Goal: Information Seeking & Learning: Learn about a topic

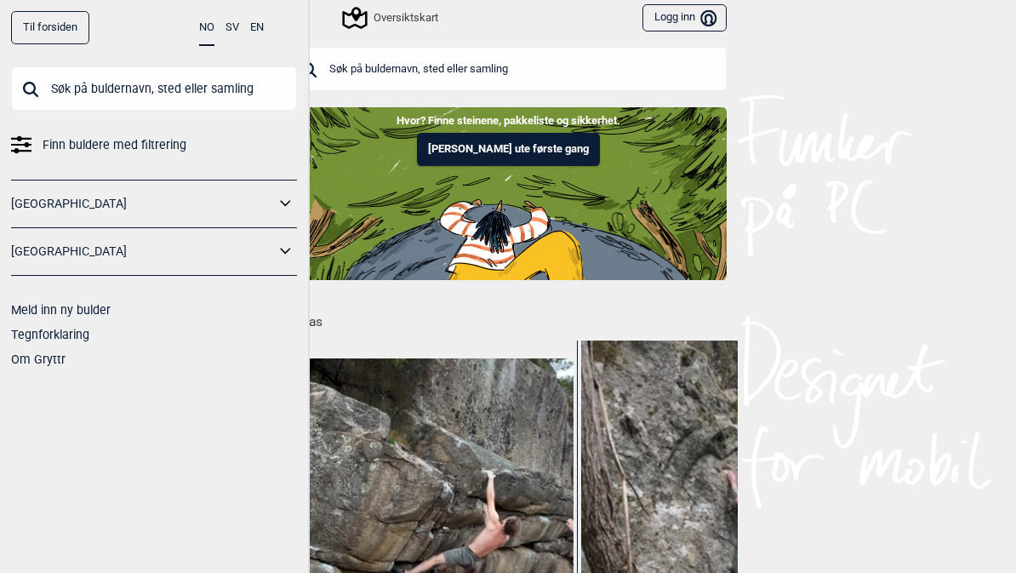
click at [293, 18] on div "Oversiktskart" at bounding box center [363, 17] width 149 height 29
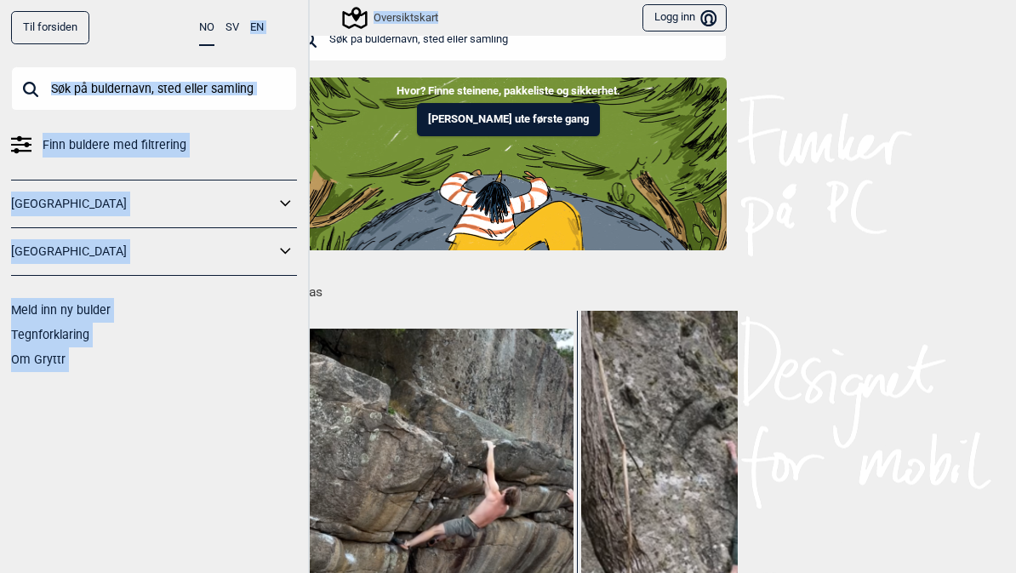
click at [585, 40] on input "text" at bounding box center [507, 39] width 437 height 44
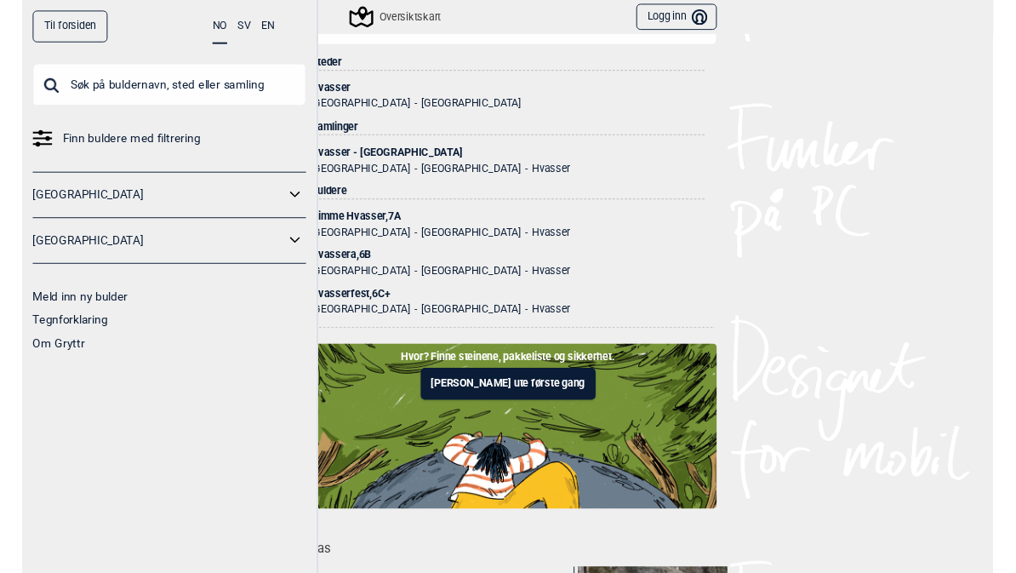
scroll to position [53, 0]
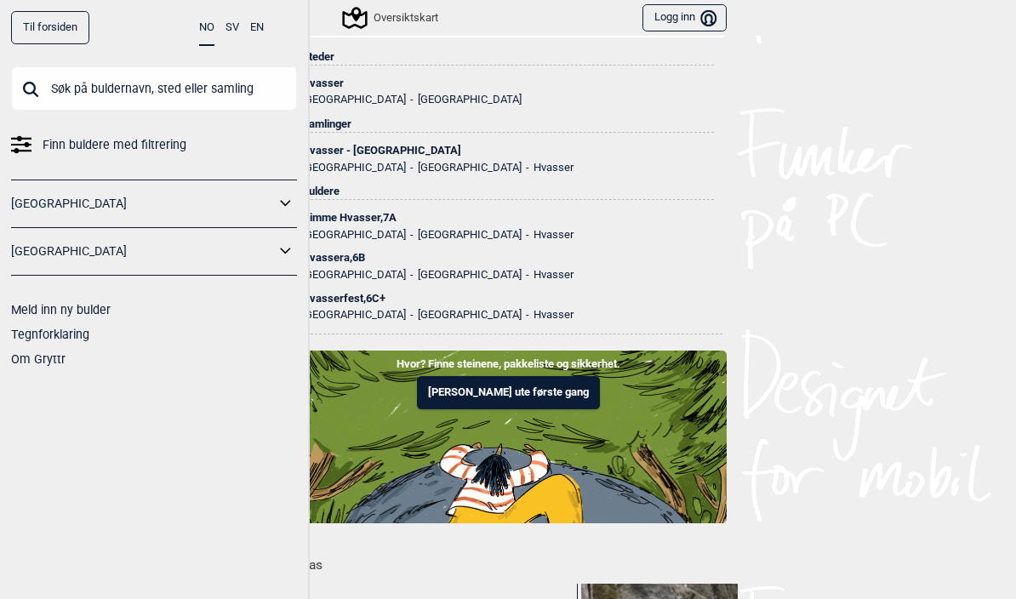
type input "Hvasser"
click at [511, 162] on ul "Norge Vestfold Hvasser" at bounding box center [508, 165] width 412 height 17
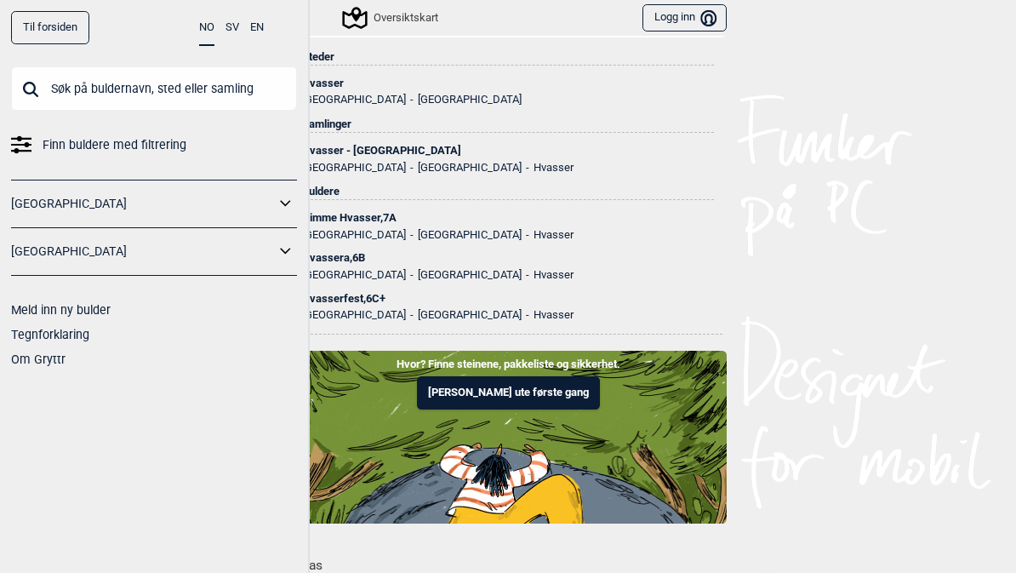
click at [477, 163] on ul "Norge Vestfold Hvasser" at bounding box center [508, 165] width 412 height 17
click at [381, 151] on div "Hvasser - [GEOGRAPHIC_DATA]" at bounding box center [508, 151] width 412 height 12
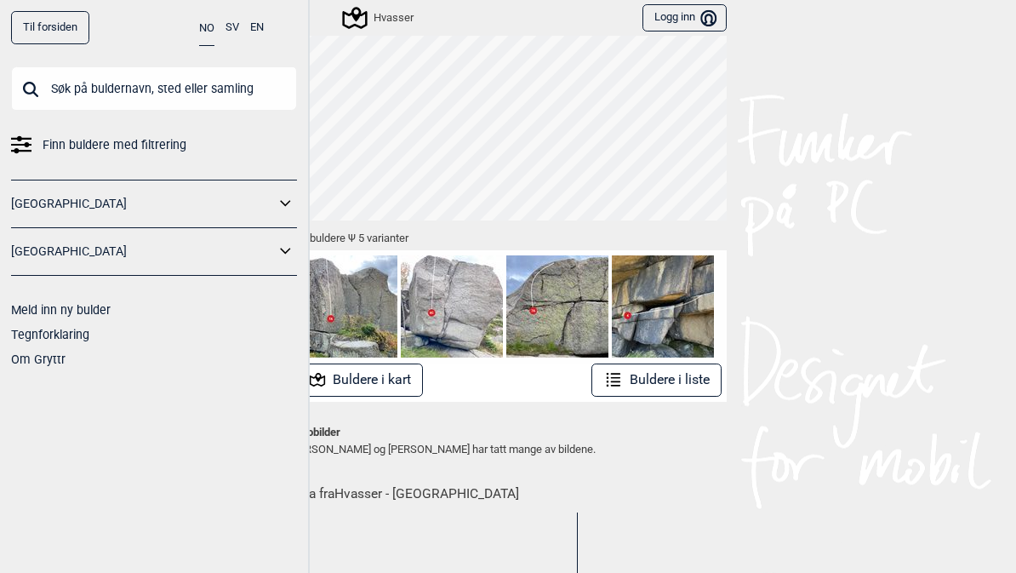
scroll to position [111, 0]
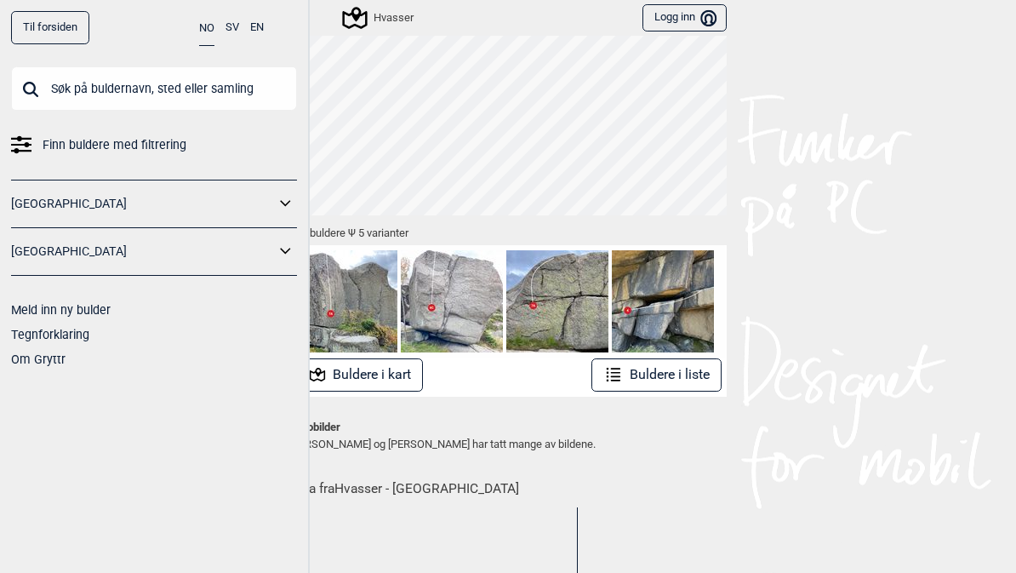
click at [686, 360] on button "Buldere i liste" at bounding box center [656, 374] width 130 height 33
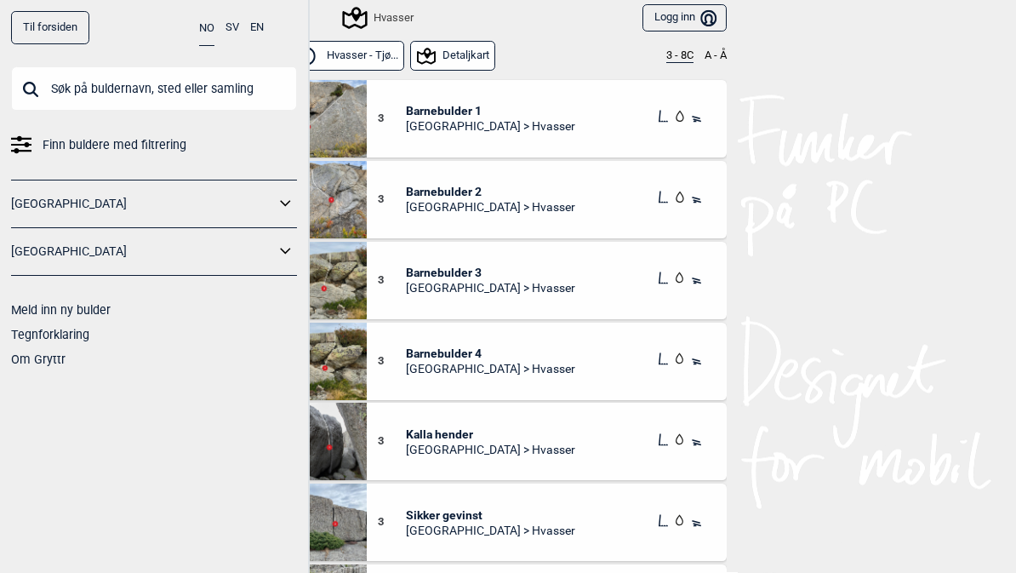
click at [688, 125] on div at bounding box center [696, 118] width 17 height 20
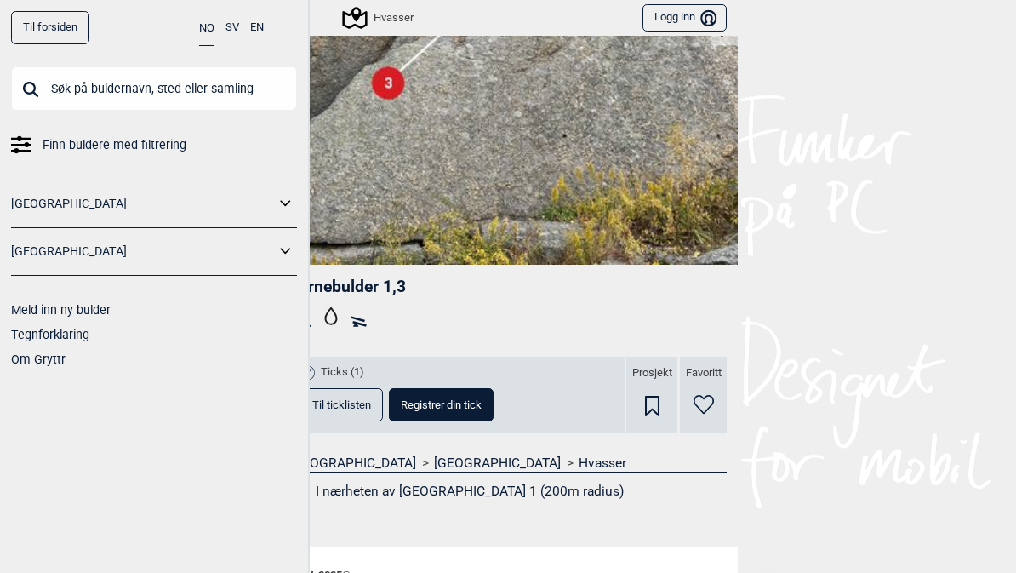
scroll to position [272, 0]
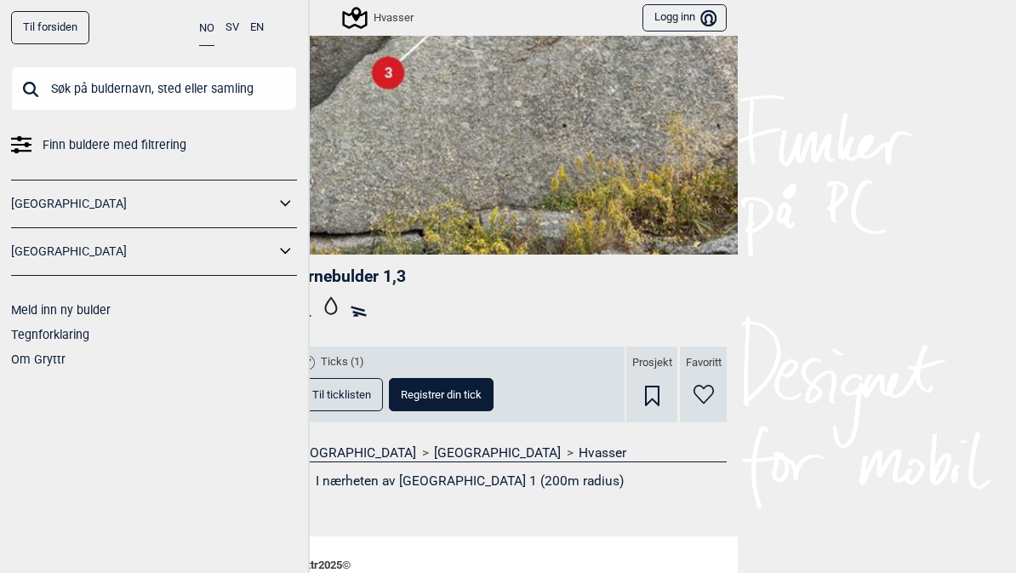
click at [555, 166] on img at bounding box center [507, 24] width 459 height 459
click at [443, 126] on img at bounding box center [507, 24] width 459 height 459
click at [481, 208] on img at bounding box center [507, 24] width 459 height 459
click at [498, 163] on img at bounding box center [507, 24] width 459 height 459
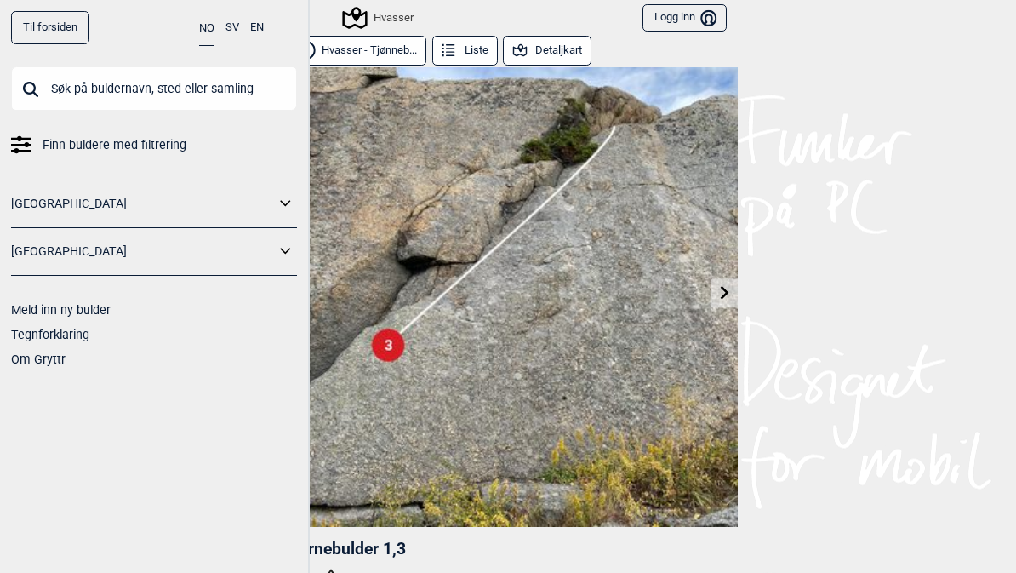
scroll to position [0, 0]
click at [729, 300] on link at bounding box center [724, 293] width 26 height 28
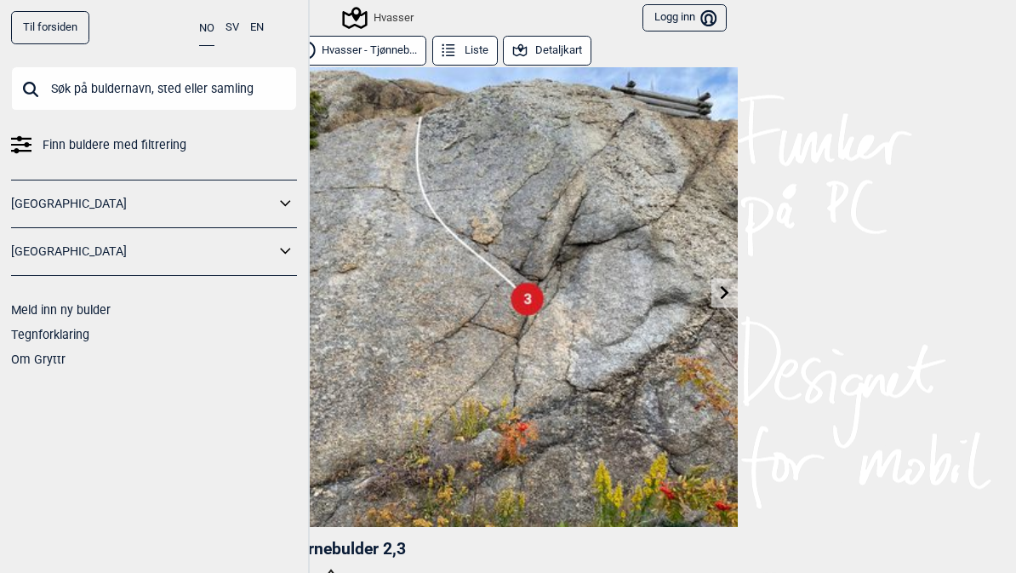
click at [501, 237] on img at bounding box center [507, 296] width 459 height 459
click at [561, 211] on img at bounding box center [507, 296] width 459 height 459
click at [567, 217] on img at bounding box center [507, 296] width 459 height 459
click at [584, 62] on button "Detaljkart" at bounding box center [547, 51] width 88 height 30
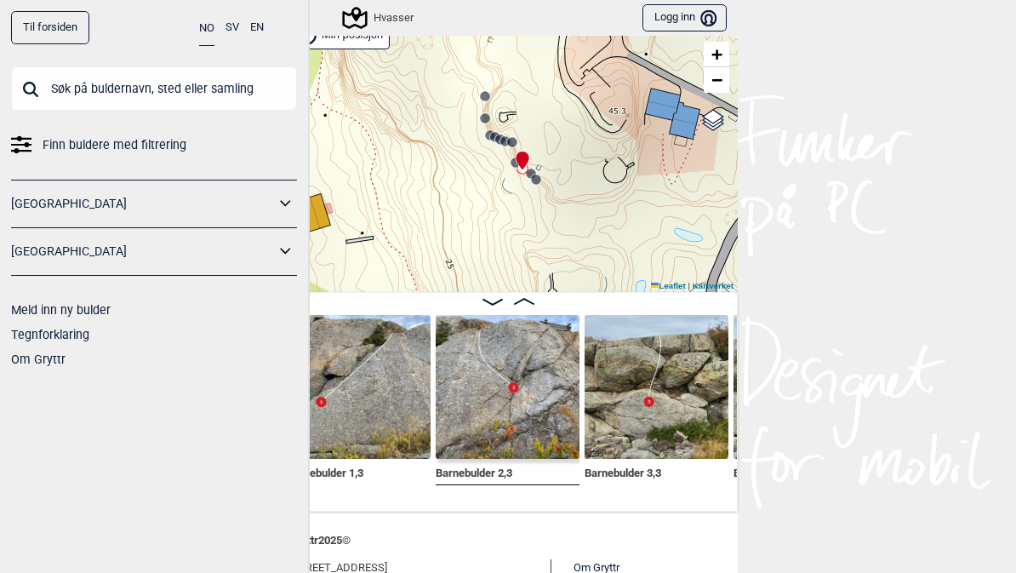
scroll to position [37, 0]
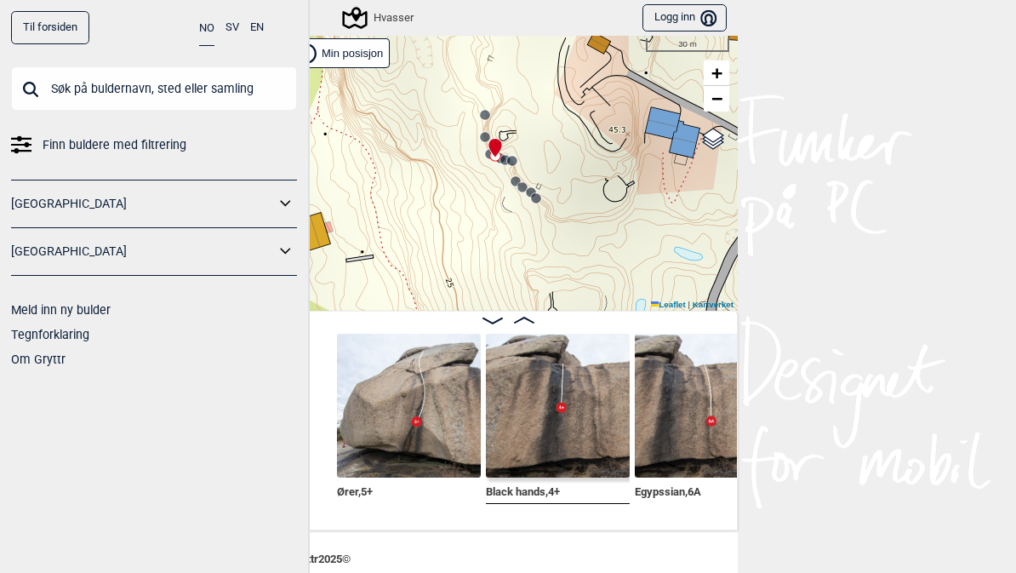
scroll to position [0, 591]
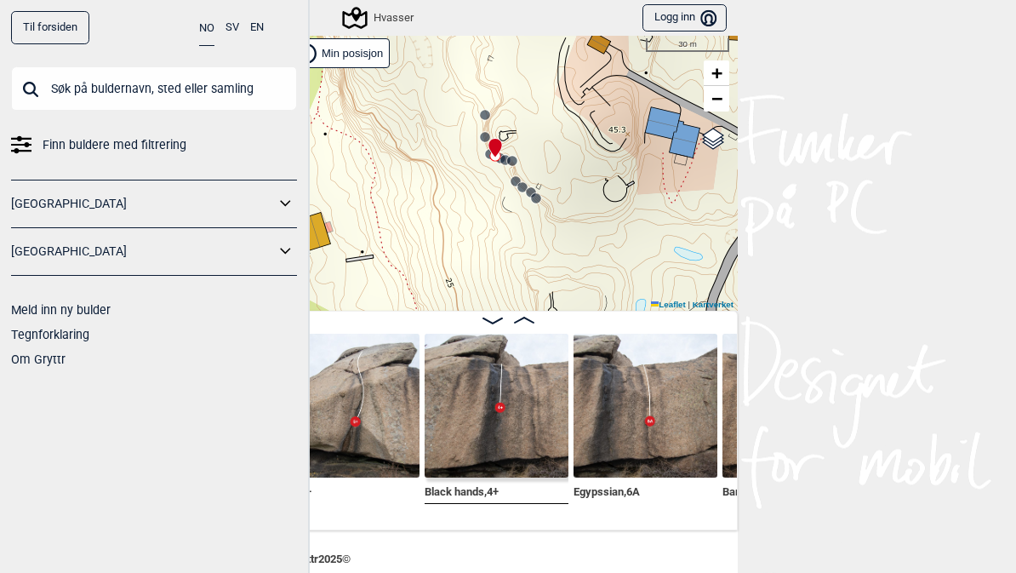
click at [515, 425] on img at bounding box center [496, 405] width 144 height 144
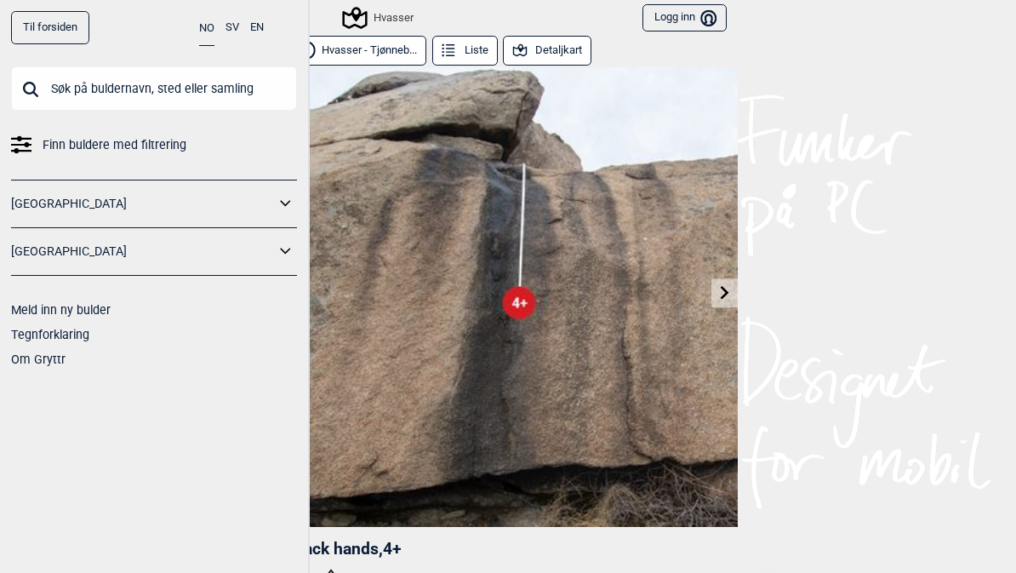
click at [560, 59] on button "Detaljkart" at bounding box center [547, 51] width 88 height 30
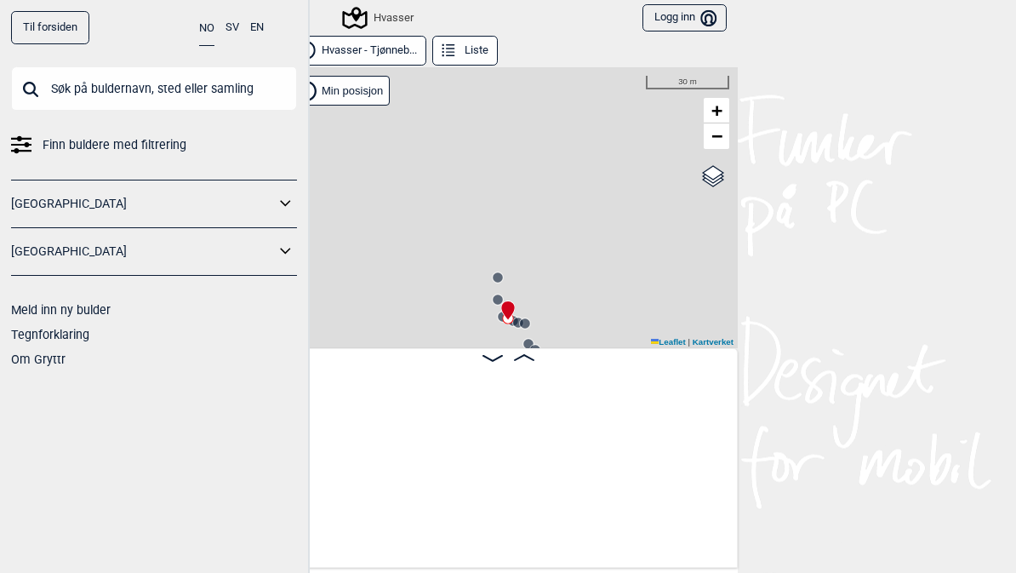
scroll to position [0, 575]
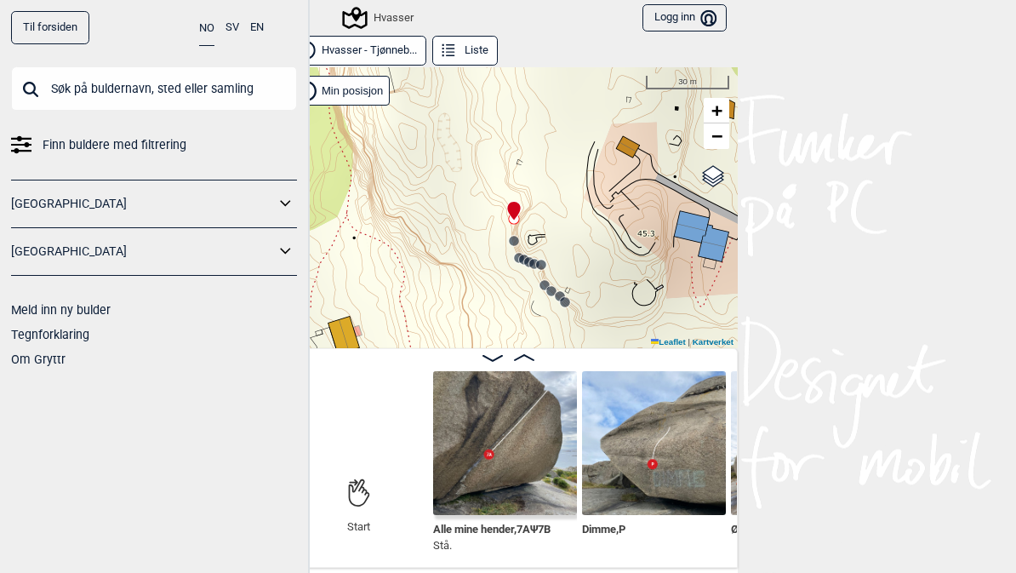
scroll to position [0, 141]
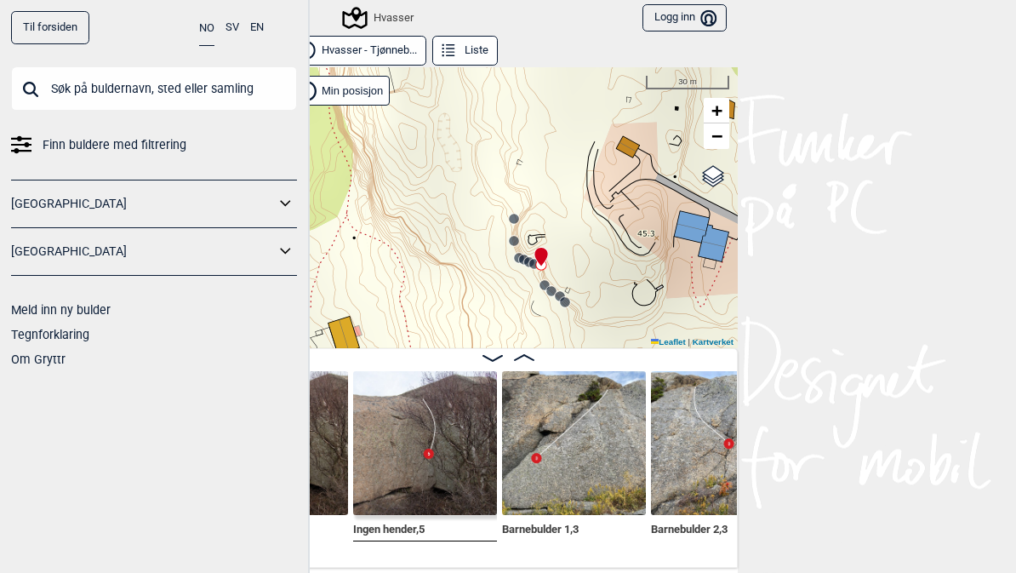
scroll to position [0, 1111]
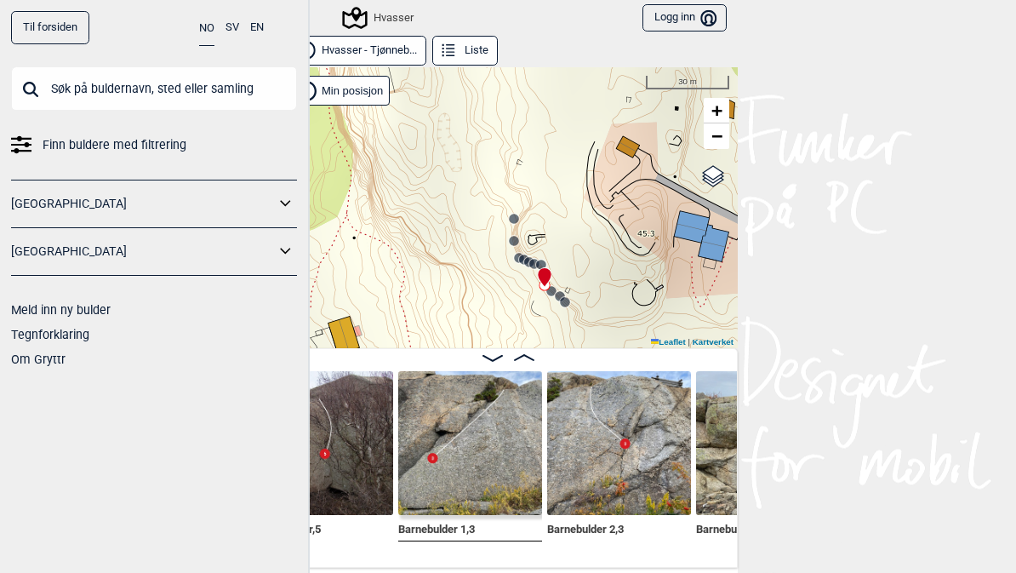
scroll to position [0, 1246]
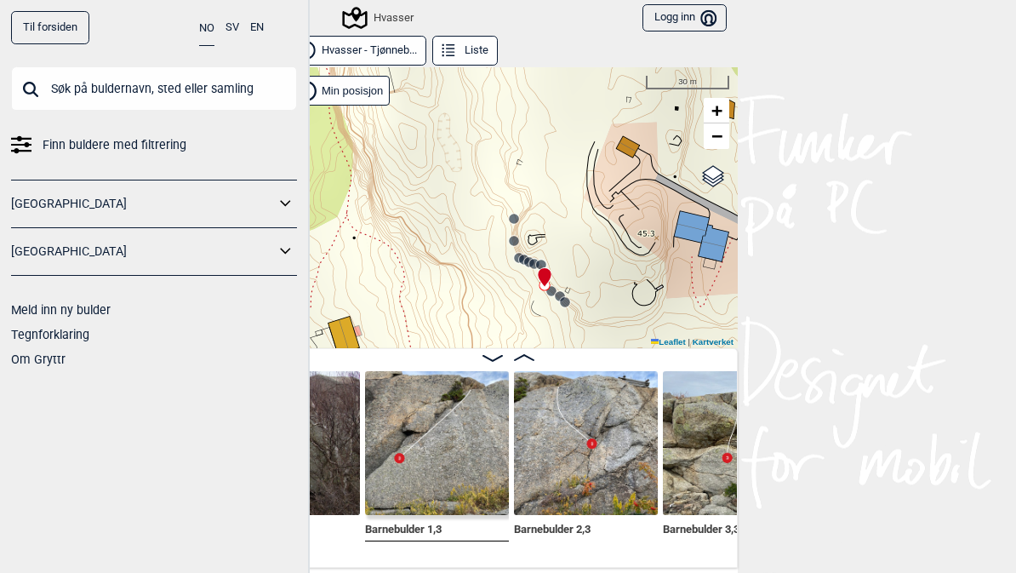
click at [590, 442] on img at bounding box center [586, 443] width 144 height 144
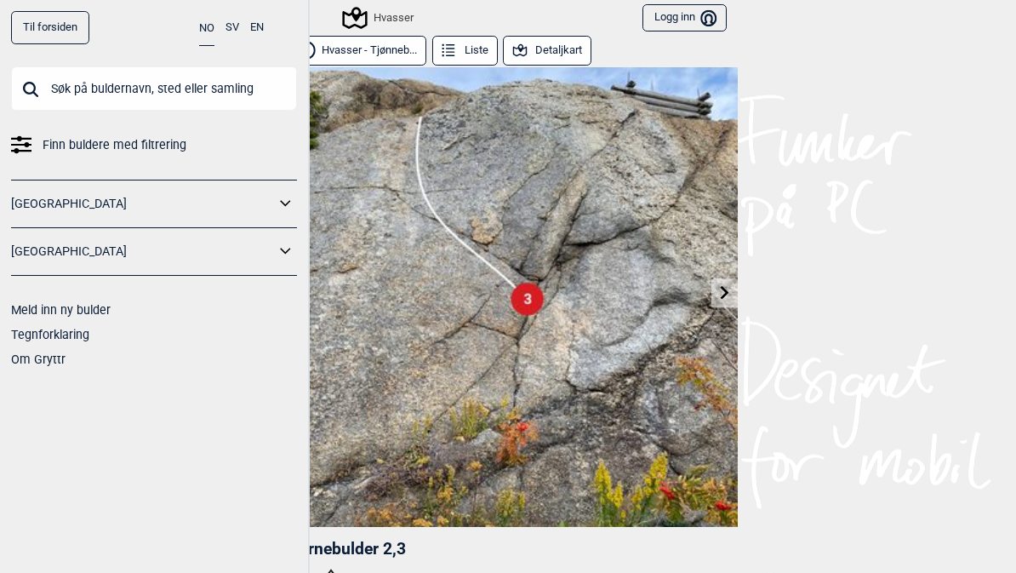
click at [568, 48] on button "Detaljkart" at bounding box center [547, 51] width 88 height 30
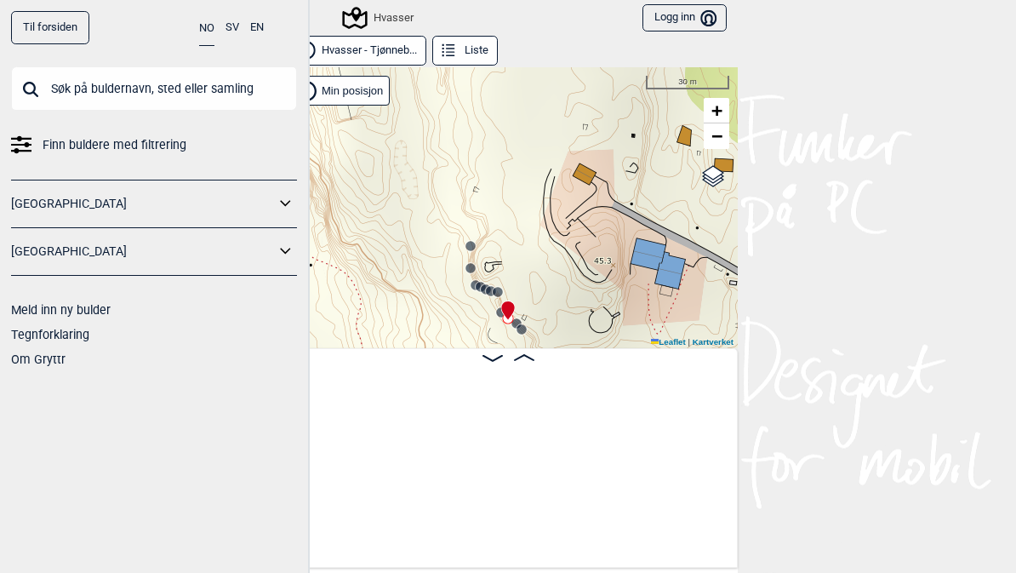
scroll to position [0, 1294]
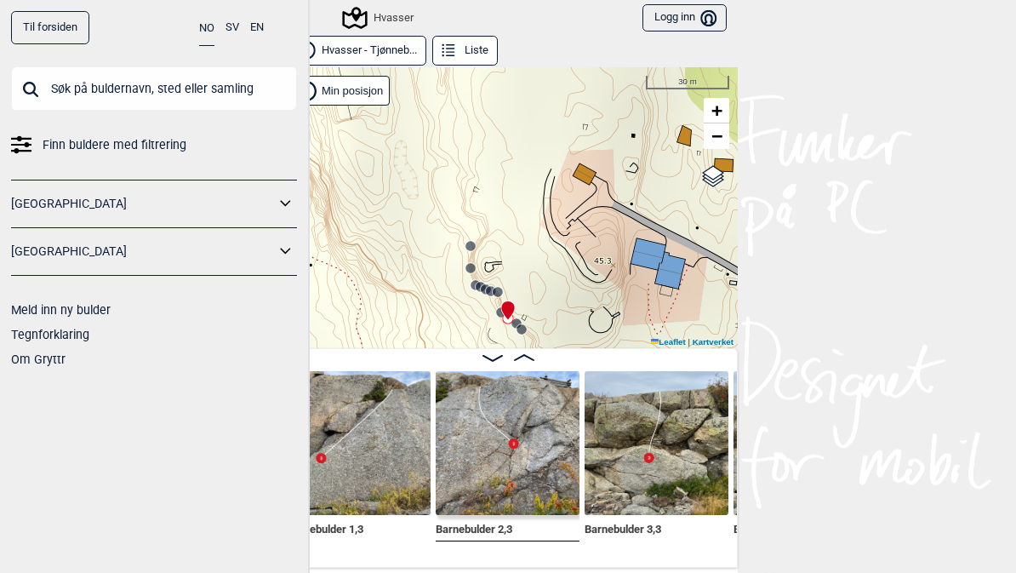
click at [267, 373] on div "Til forsiden NO SV EN Finn buldere med filtrering [GEOGRAPHIC_DATA] [GEOGRAPHIC…" at bounding box center [155, 286] width 310 height 573
click at [266, 373] on div "Til forsiden NO SV EN Finn buldere med filtrering [GEOGRAPHIC_DATA] [GEOGRAPHIC…" at bounding box center [155, 286] width 310 height 573
click at [219, 363] on li "Om Gryttr" at bounding box center [154, 359] width 286 height 25
click at [222, 403] on div "Til forsiden NO SV EN Finn buldere med filtrering [GEOGRAPHIC_DATA] [GEOGRAPHIC…" at bounding box center [155, 286] width 310 height 573
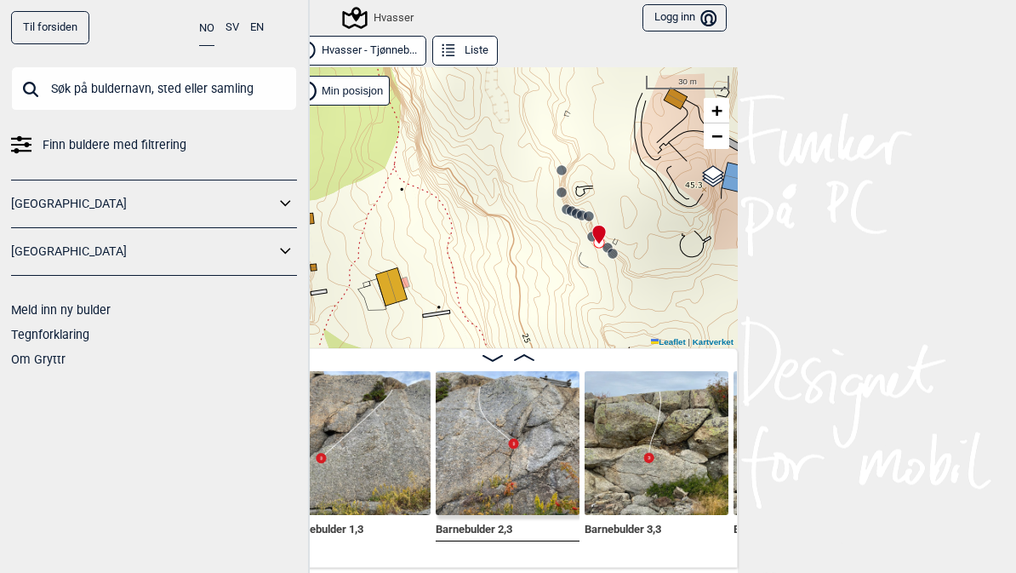
click at [295, 206] on icon at bounding box center [286, 203] width 22 height 25
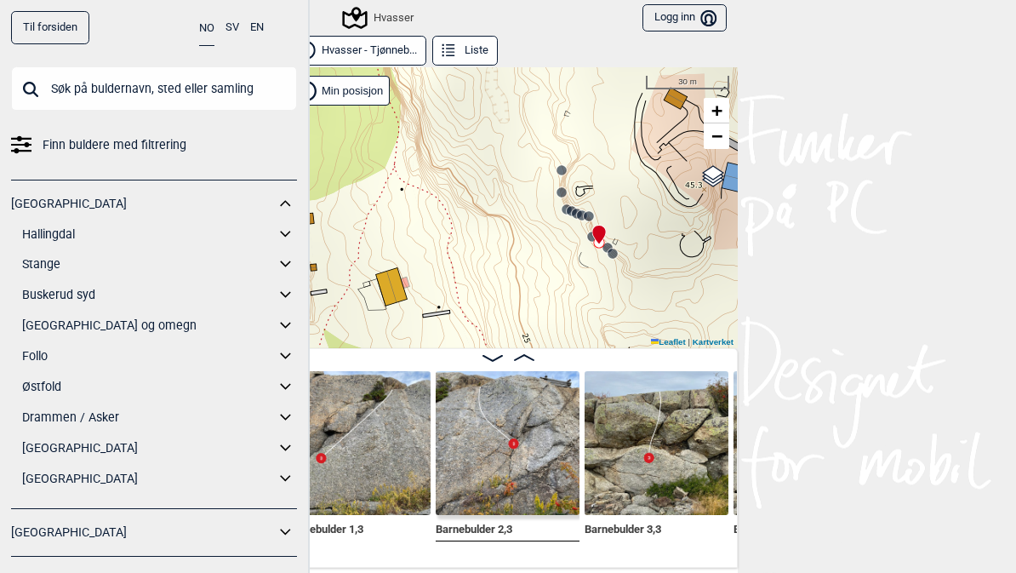
click at [291, 207] on icon at bounding box center [286, 203] width 22 height 25
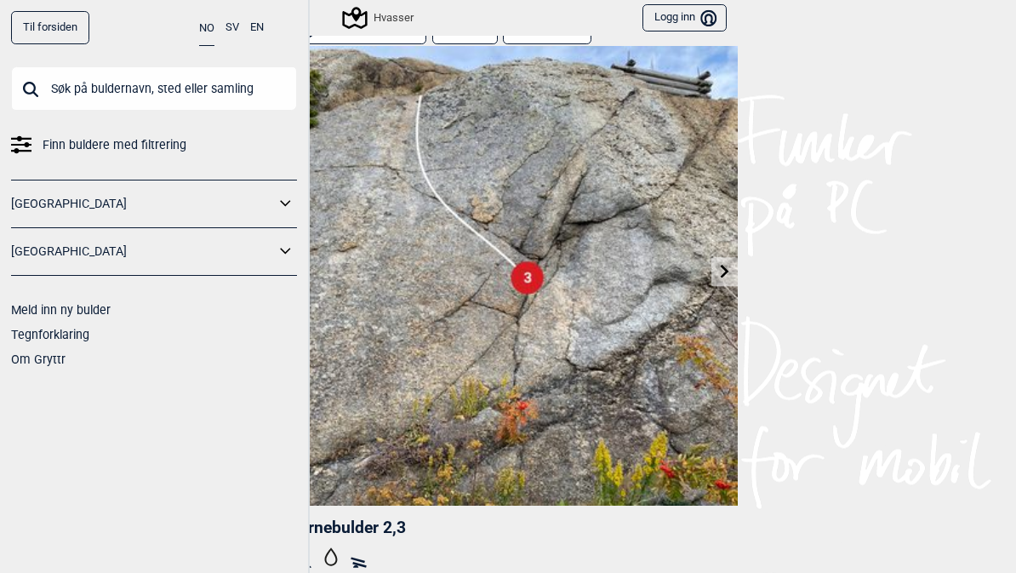
scroll to position [24, 0]
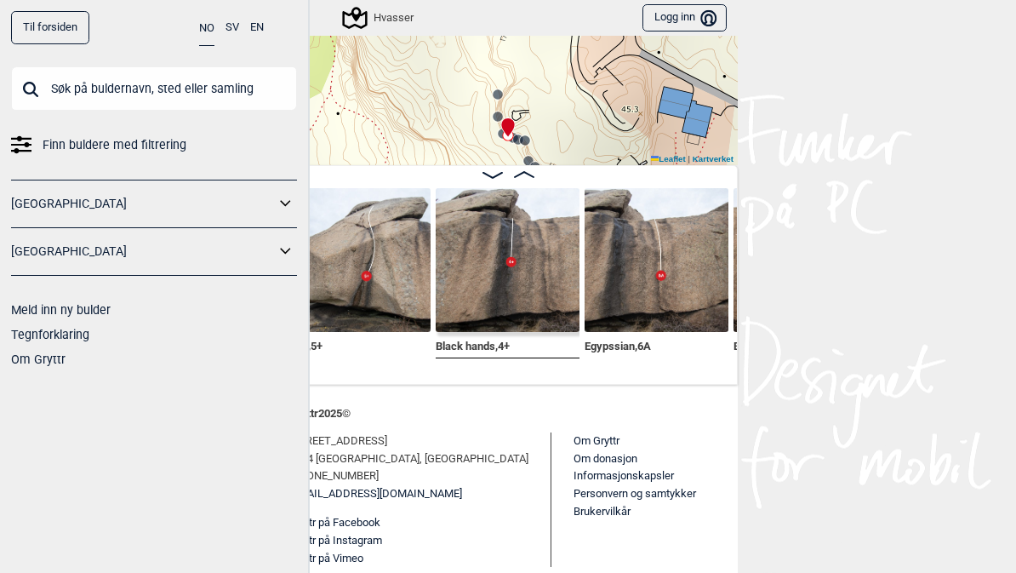
scroll to position [182, 0]
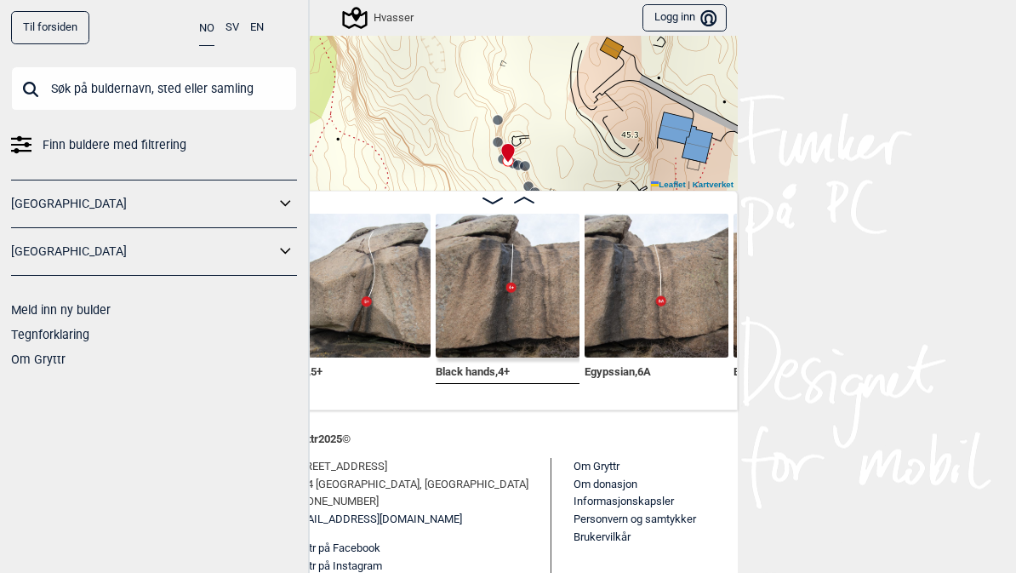
scroll to position [153, 0]
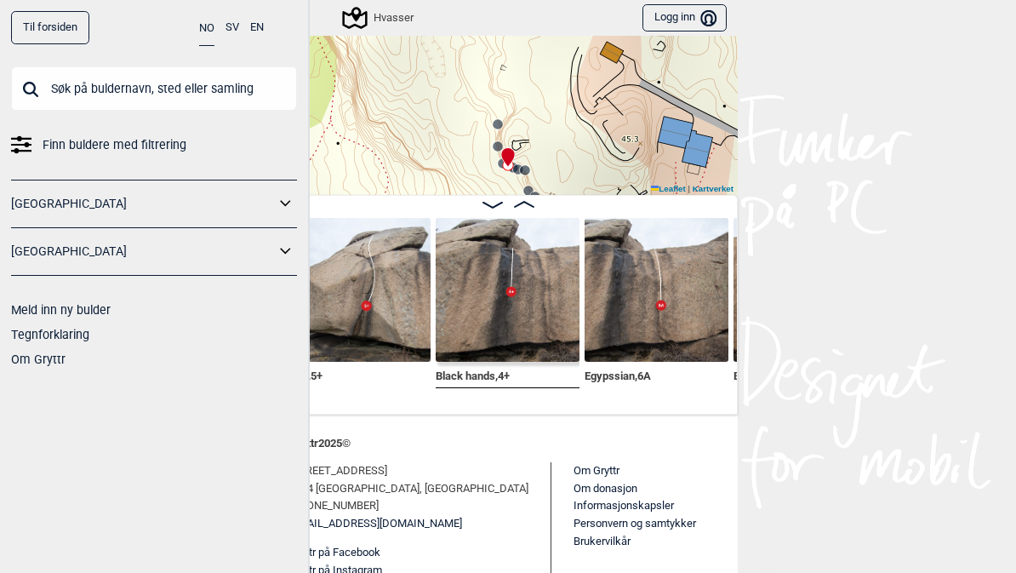
click at [530, 300] on img at bounding box center [508, 290] width 144 height 144
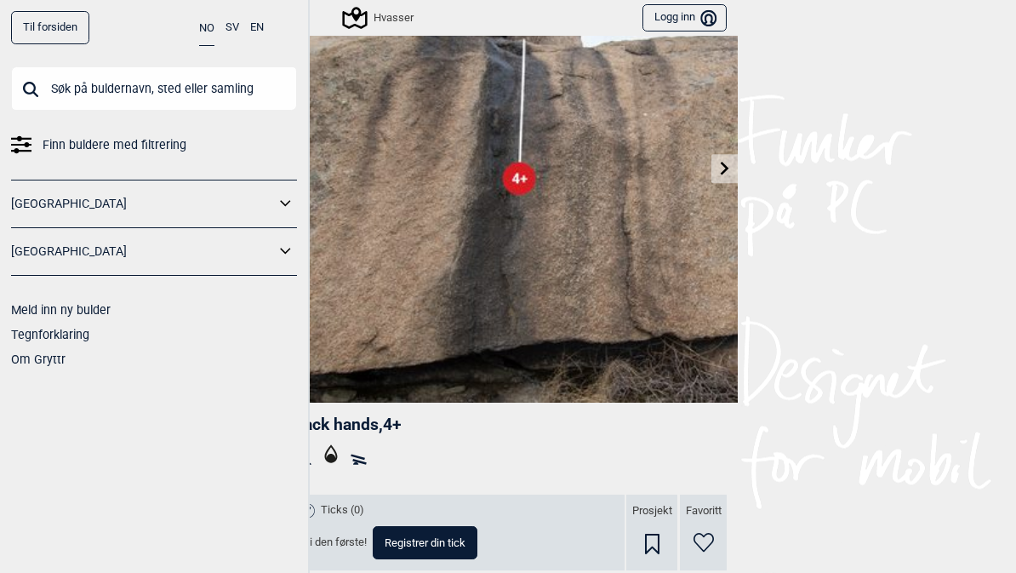
scroll to position [123, 0]
click at [312, 374] on img at bounding box center [507, 173] width 459 height 459
